Goal: Find specific page/section: Find specific page/section

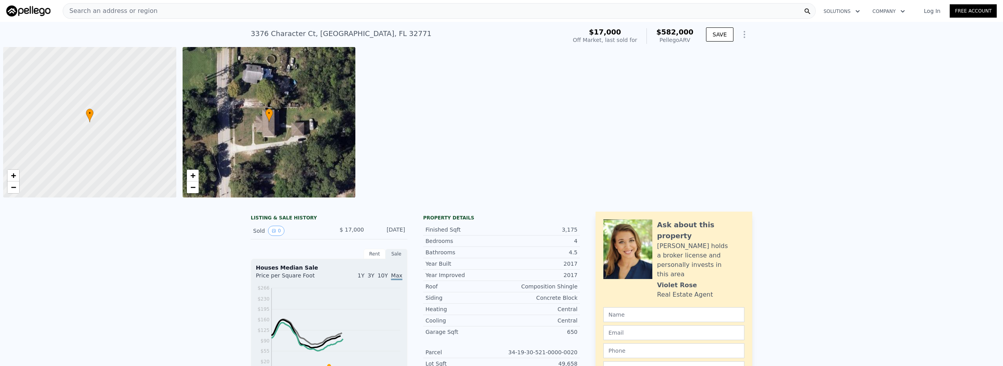
click at [109, 12] on span "Search an address or region" at bounding box center [110, 10] width 94 height 9
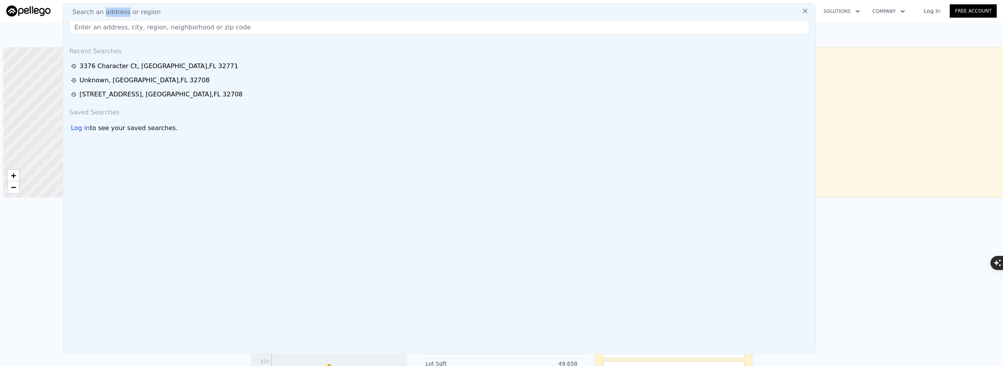
scroll to position [0, 3]
click at [116, 28] on input "text" at bounding box center [439, 27] width 740 height 14
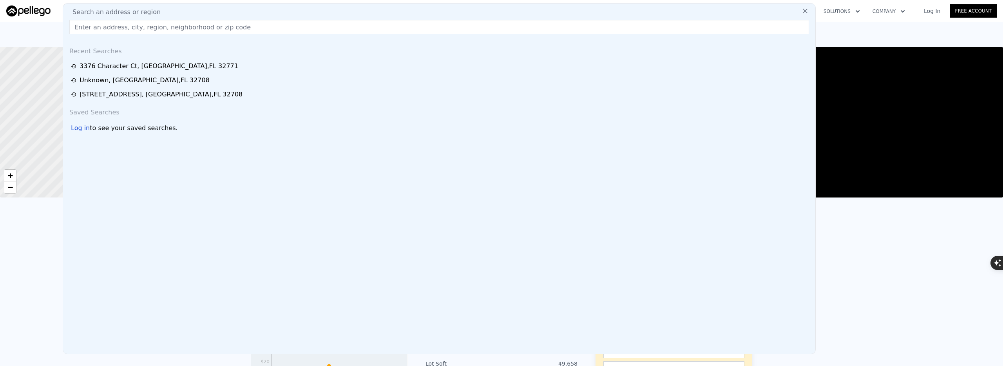
paste input "Intrafamily Transfer & Dissolution"
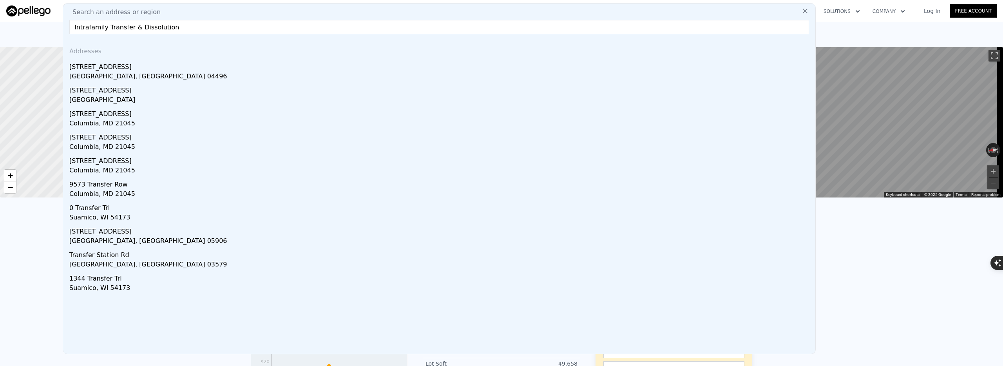
click at [274, 28] on input "Intrafamily Transfer & Dissolution" at bounding box center [439, 27] width 740 height 14
paste input "5010 Labrador Lane"
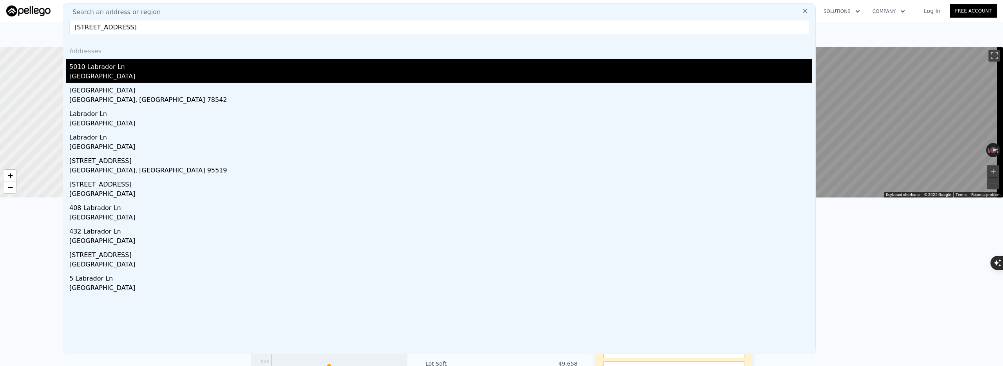
type input "5010 Labrador Lane"
click at [142, 69] on div "5010 Labrador Ln" at bounding box center [440, 65] width 743 height 13
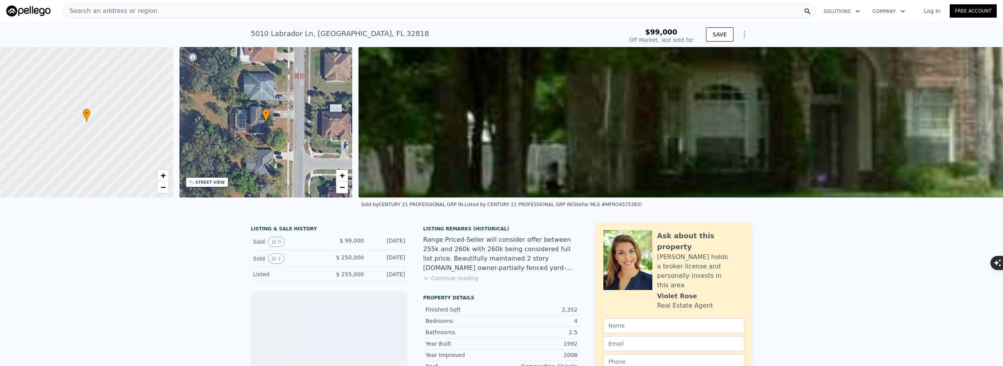
click at [166, 13] on div "Search an address or region" at bounding box center [439, 11] width 753 height 16
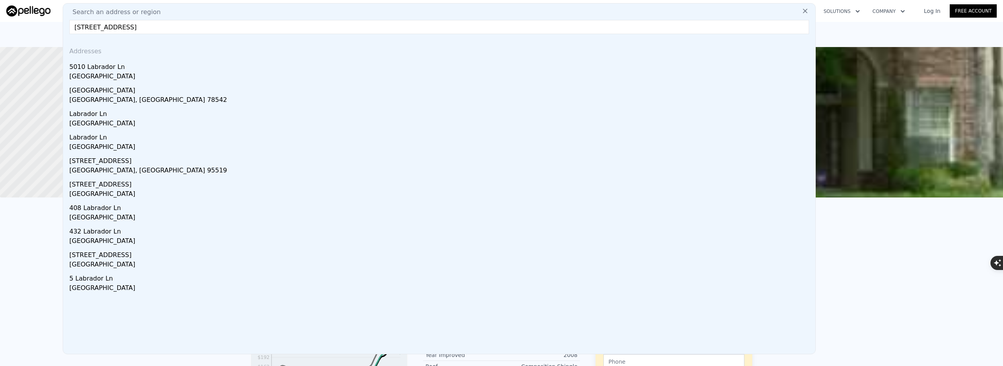
type input "5010 Labrador Lane"
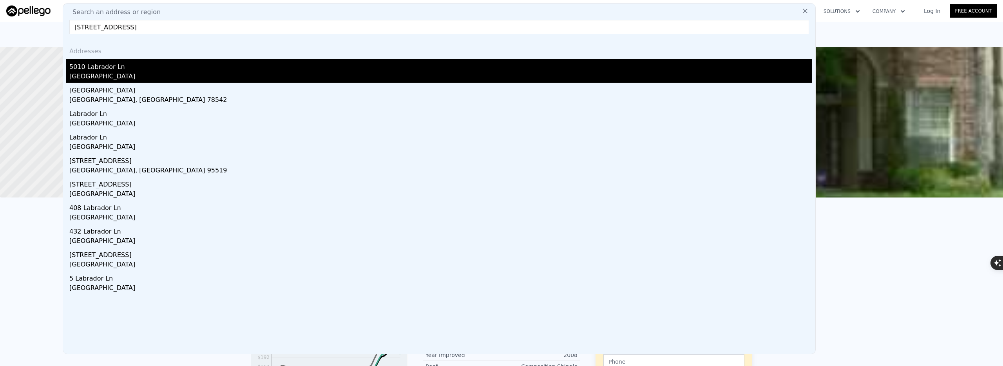
click at [165, 66] on div "5010 Labrador Ln" at bounding box center [440, 65] width 743 height 13
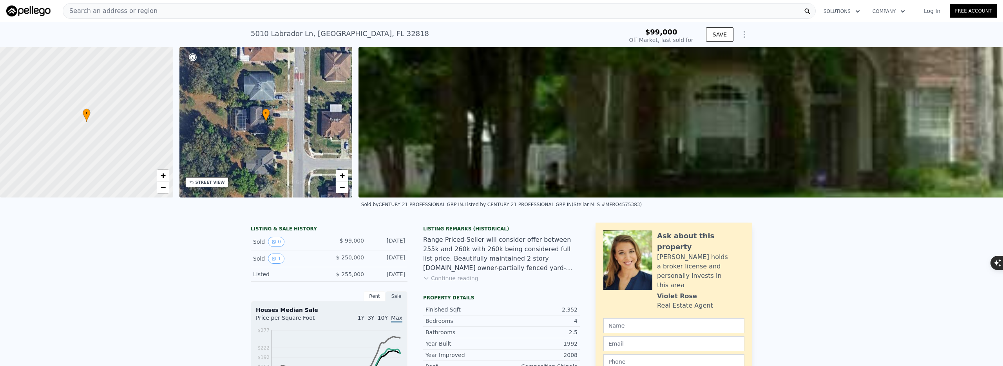
click at [714, 131] on img at bounding box center [857, 122] width 997 height 150
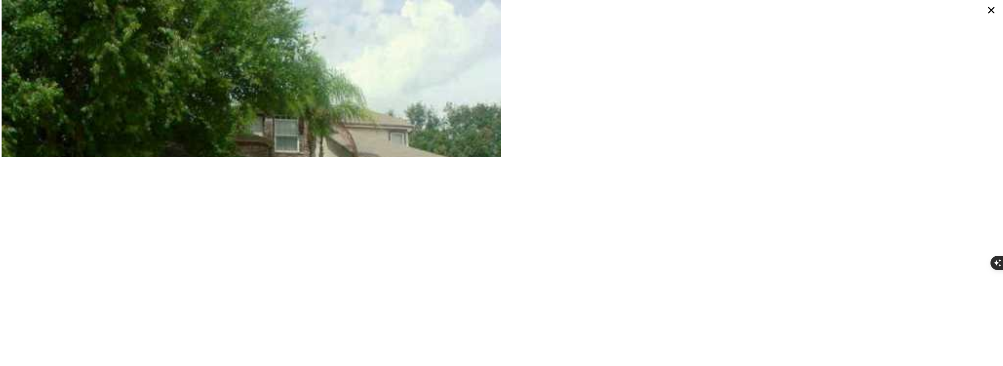
type input "$ 438,000"
type input "$ 145,139"
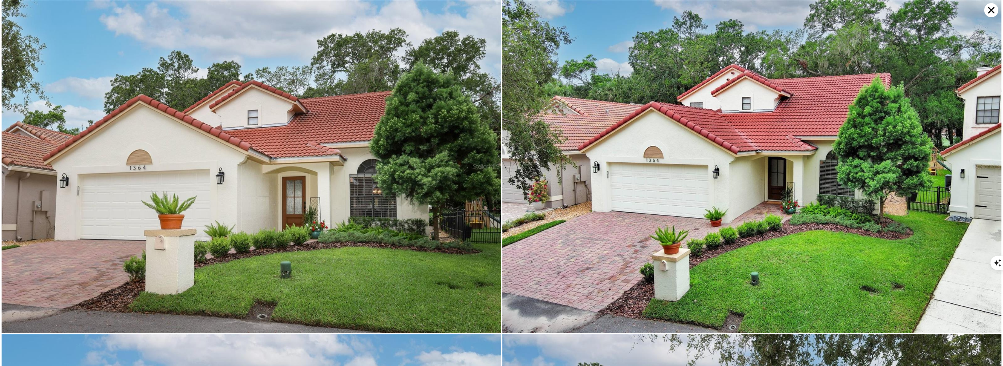
scroll to position [0, 3]
